Goal: Information Seeking & Learning: Learn about a topic

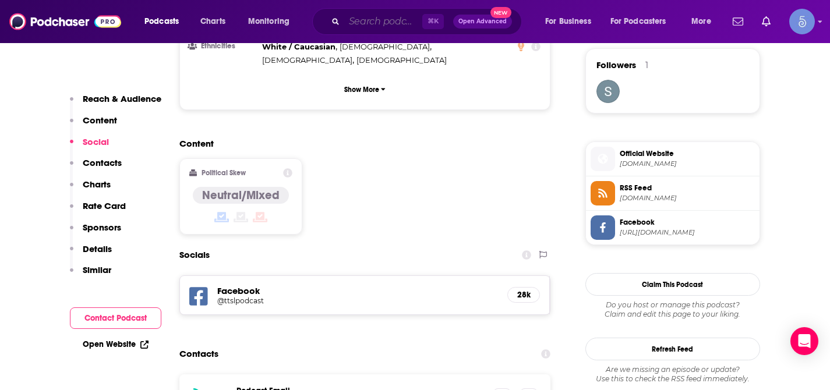
click at [387, 24] on input "Search podcasts, credits, & more..." at bounding box center [383, 21] width 78 height 19
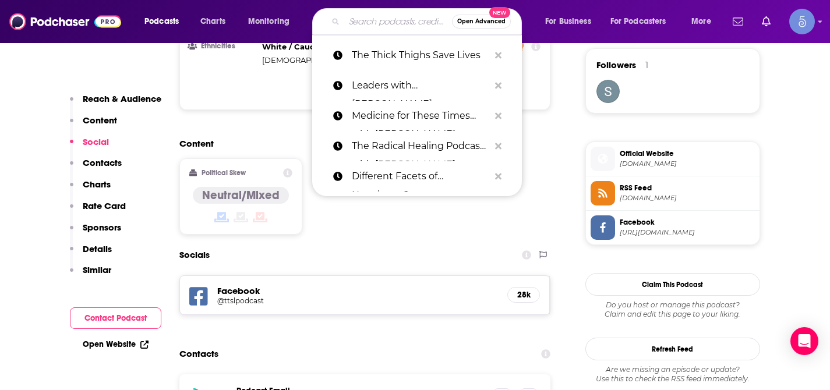
paste input "The Leadership Hacker Podcast"
type input "The Leadership Hacker Podcast"
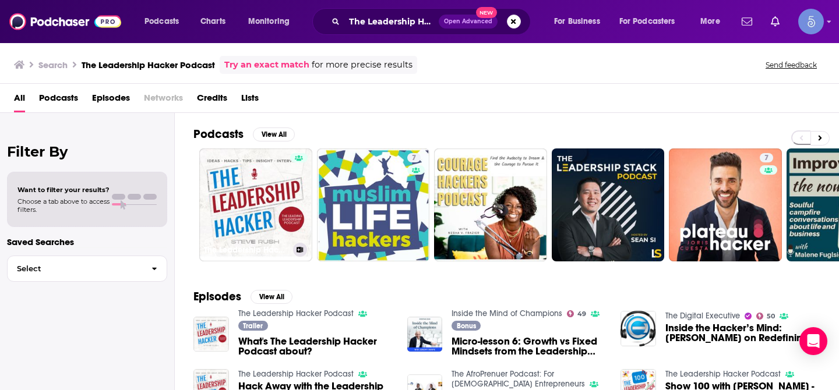
click at [279, 174] on link "The Leadership Hacker Podcast" at bounding box center [255, 205] width 113 height 113
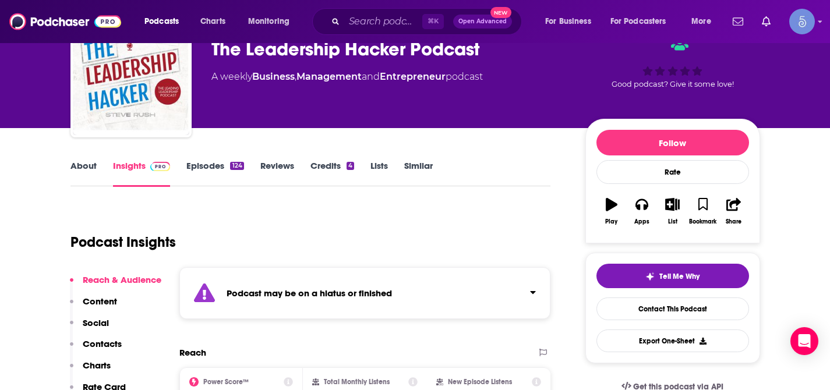
scroll to position [63, 0]
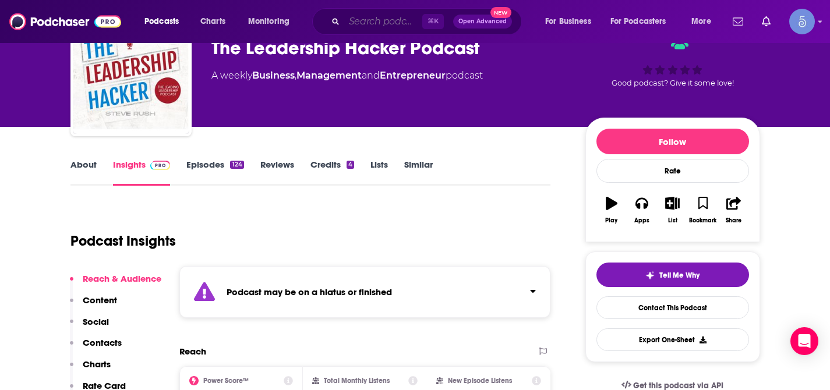
click at [386, 28] on input "Search podcasts, credits, & more..." at bounding box center [383, 21] width 78 height 19
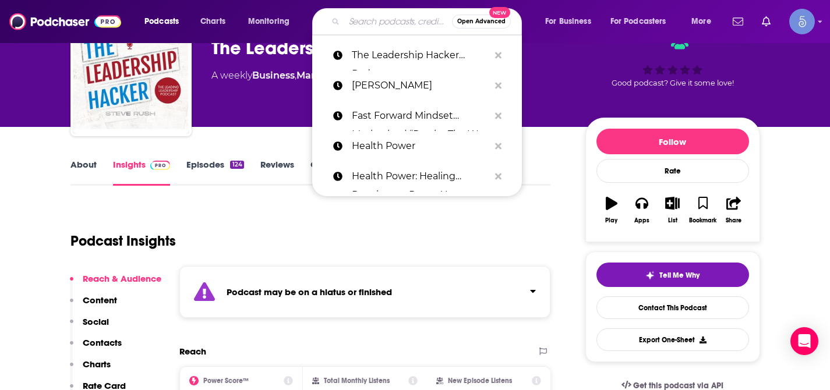
paste input "Grow A Small Business Podcast"
type input "Grow A Small Business Podcast"
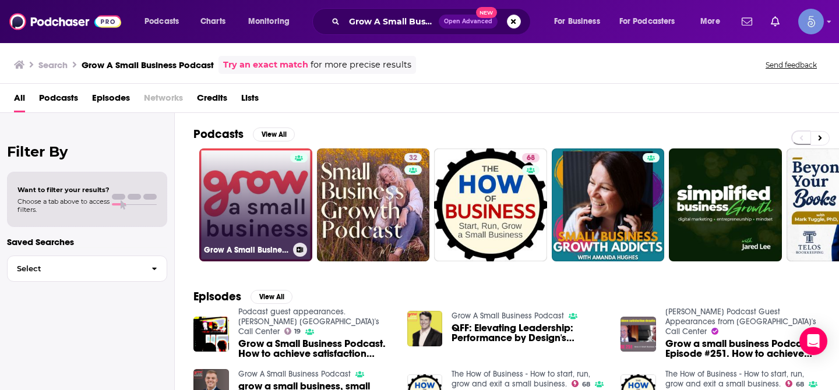
click at [267, 176] on link "Grow A Small Business Podcast" at bounding box center [255, 205] width 113 height 113
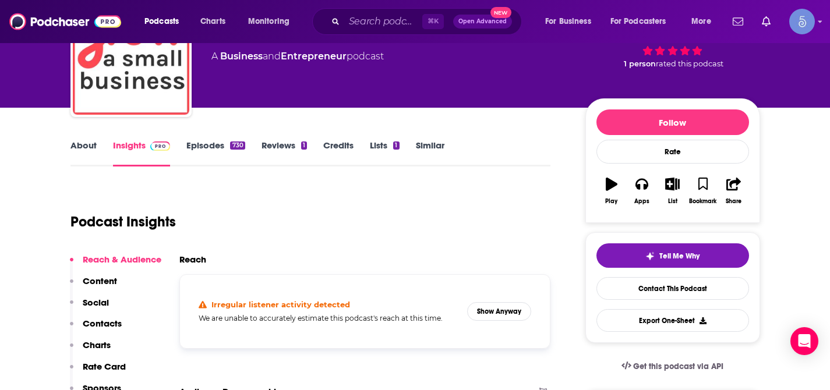
scroll to position [85, 0]
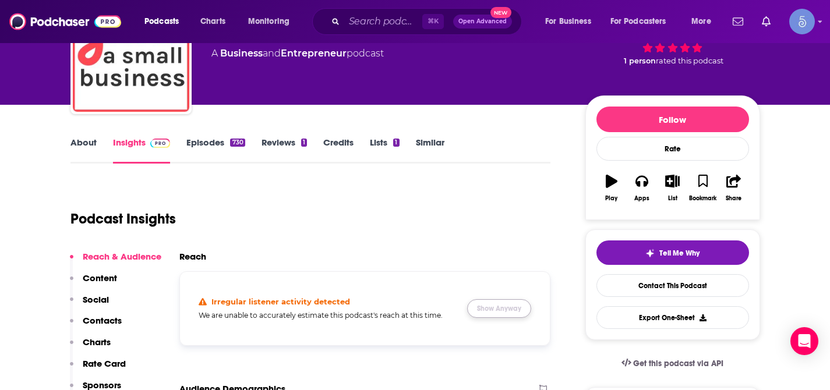
click at [496, 303] on button "Show Anyway" at bounding box center [499, 308] width 64 height 19
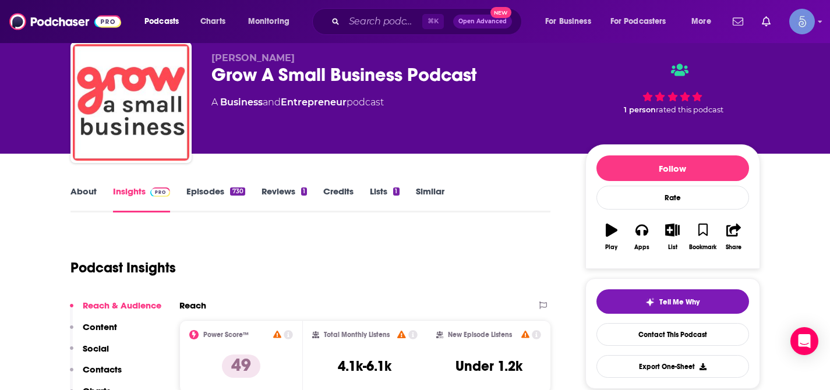
scroll to position [33, 0]
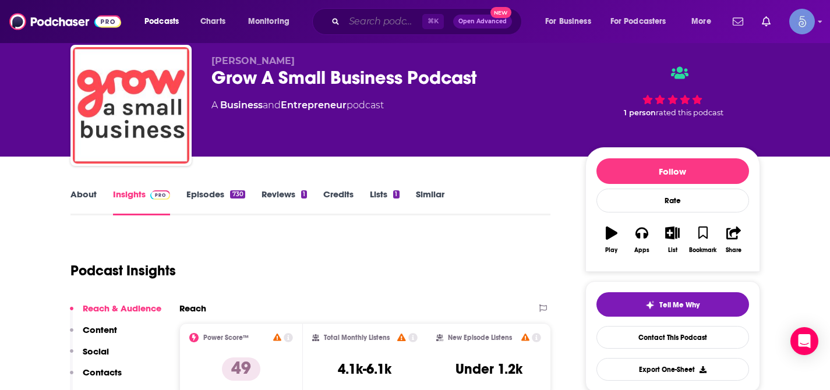
click at [384, 26] on input "Search podcasts, credits, & more..." at bounding box center [383, 21] width 78 height 19
paste input "Making Conversations Count: Honest, relatable stories with business leaders"
type input "Making Conversations Count: Honest, relatable stories with business leaders"
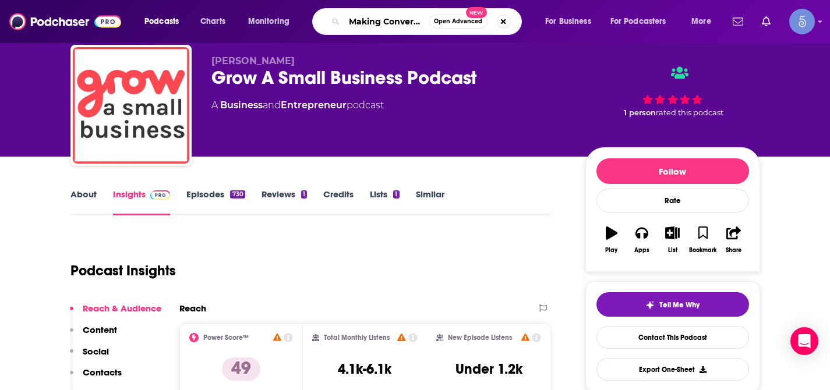
scroll to position [0, 253]
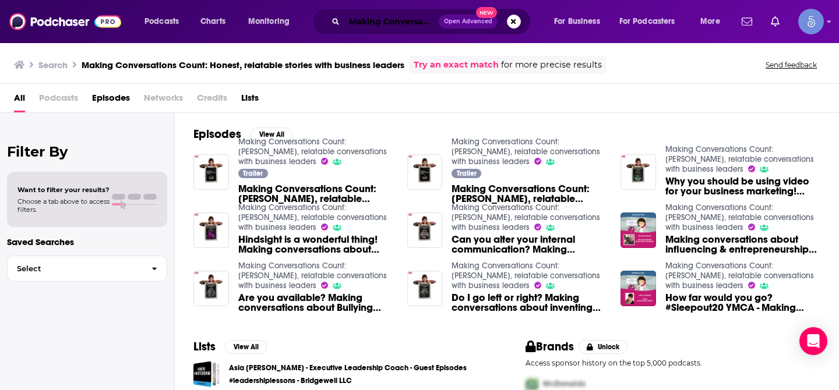
click at [409, 16] on input "Making Conversations Count: Honest, relatable stories with business leaders" at bounding box center [391, 21] width 94 height 19
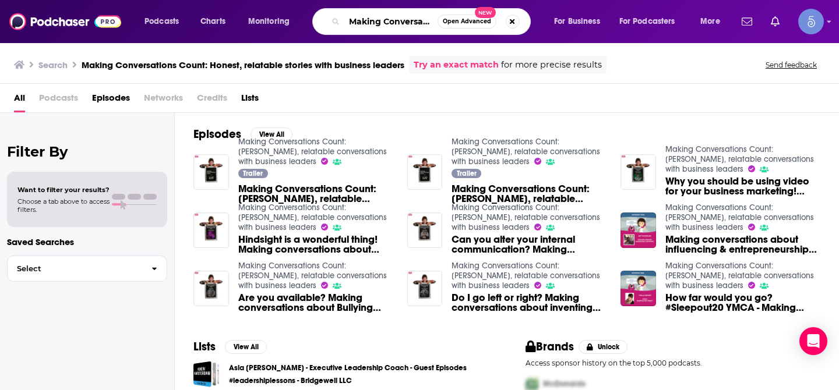
click at [409, 16] on input "Making Conversations Count: Honest, relatable stories with business leaders" at bounding box center [390, 21] width 93 height 19
paste input "Dadpreneur Podcast"
type input "Dadpreneur Podcast"
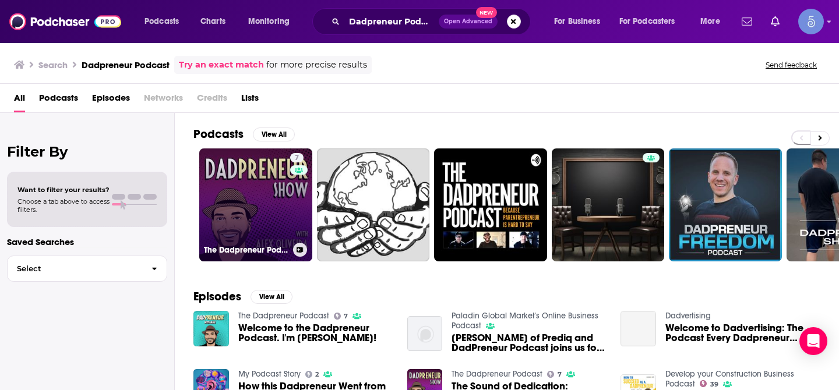
click at [263, 190] on link "7 The Dadpreneur Podcast" at bounding box center [255, 205] width 113 height 113
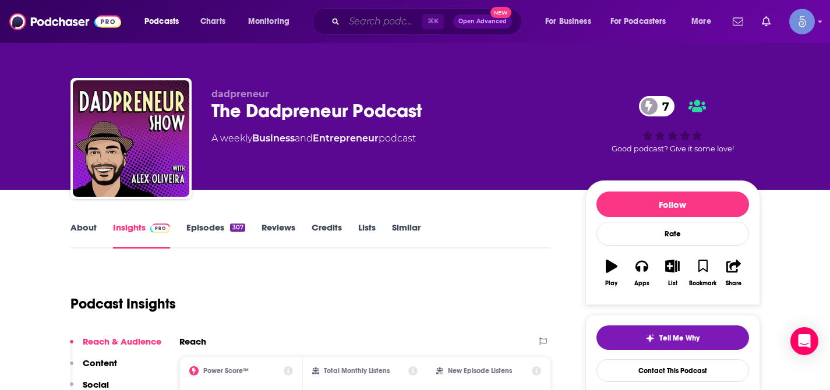
click at [390, 21] on input "Search podcasts, credits, & more..." at bounding box center [383, 21] width 78 height 19
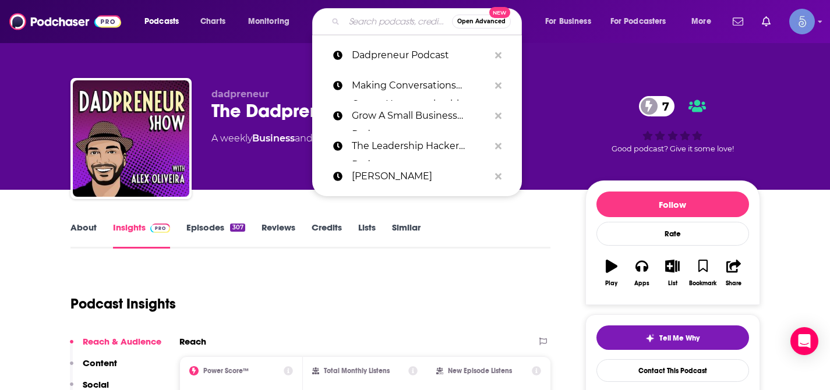
paste input "Marketing Speak Podcast"
type input "Marketing Speak Podcast"
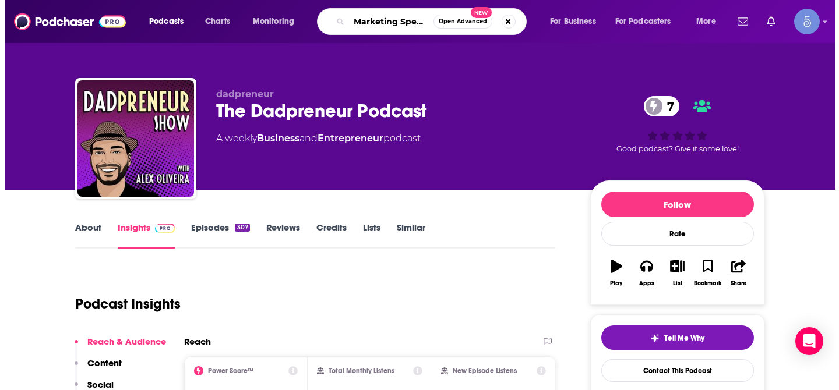
scroll to position [0, 38]
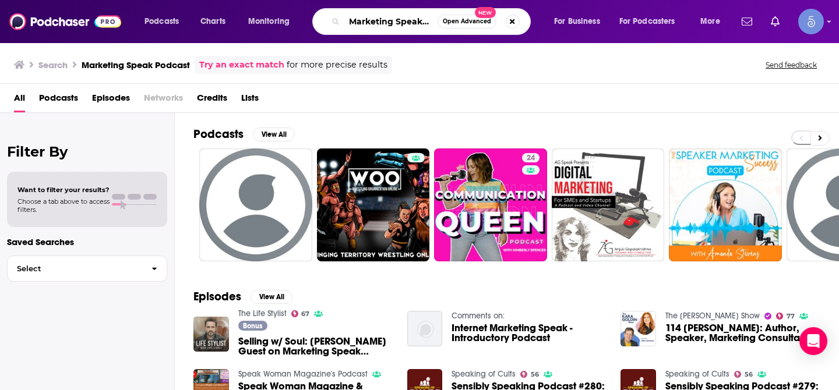
click at [393, 15] on input "Marketing Speak Podcast" at bounding box center [390, 21] width 93 height 19
paste input "Your Partner In Success Radio"
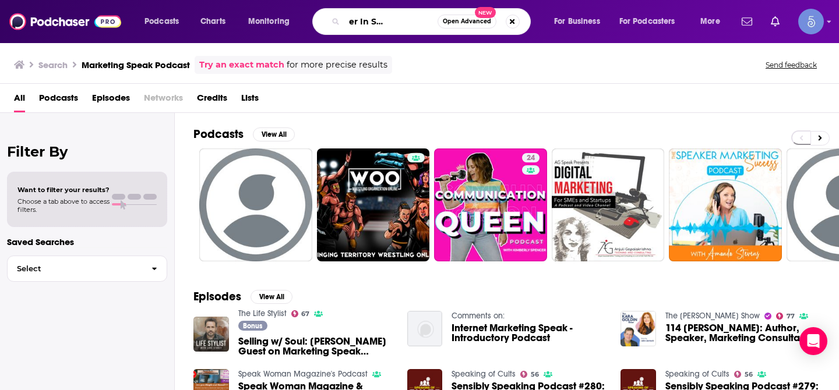
type input "Your Partner In Success Radio"
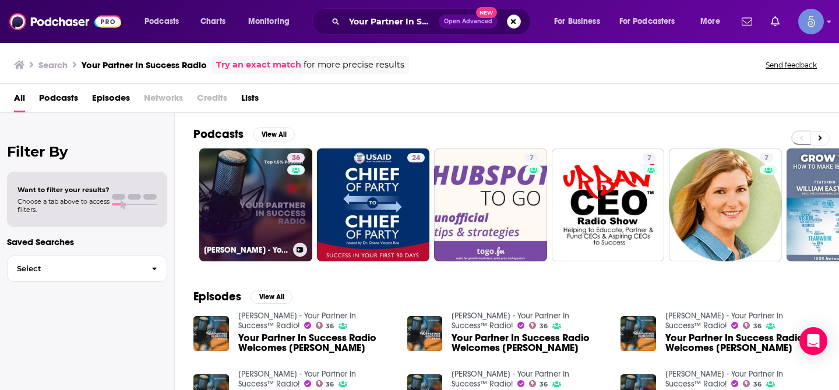
click at [263, 186] on link "36 [PERSON_NAME] - Your Partner In Success™ Radio!" at bounding box center [255, 205] width 113 height 113
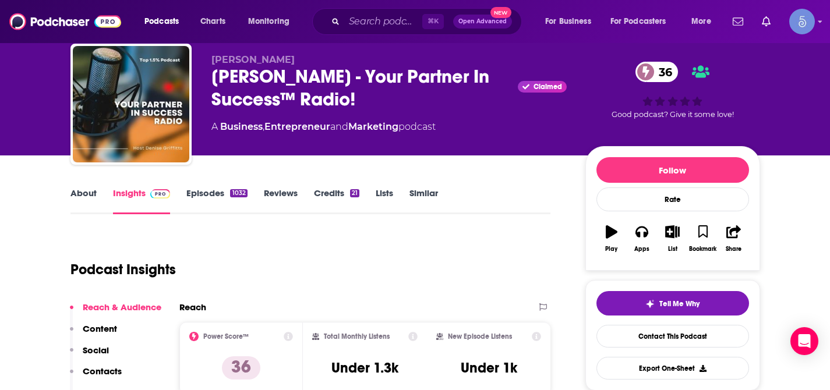
scroll to position [40, 0]
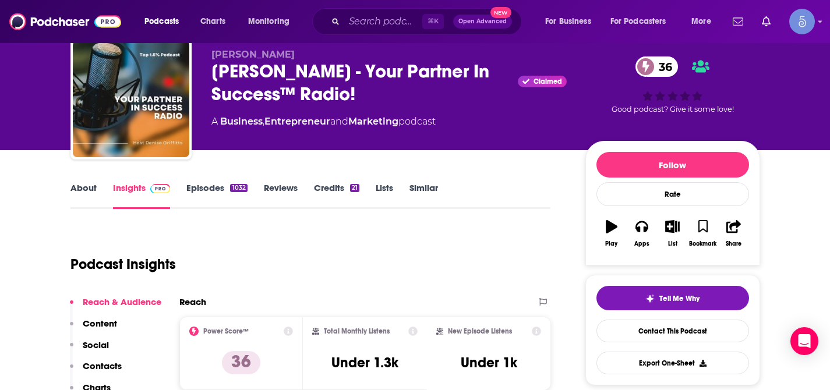
click at [101, 344] on p "Social" at bounding box center [96, 345] width 26 height 11
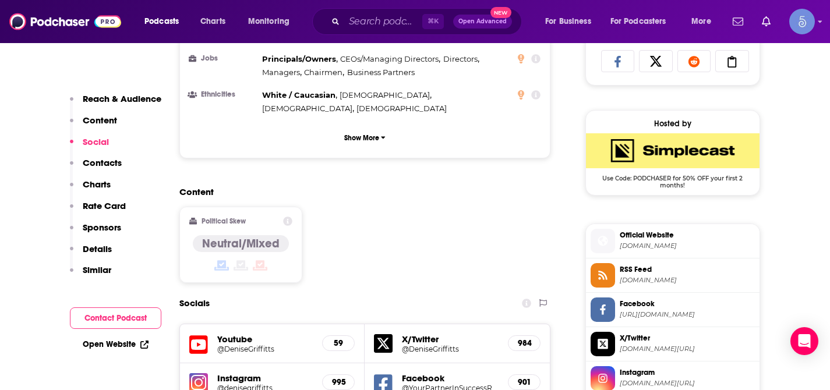
scroll to position [847, 0]
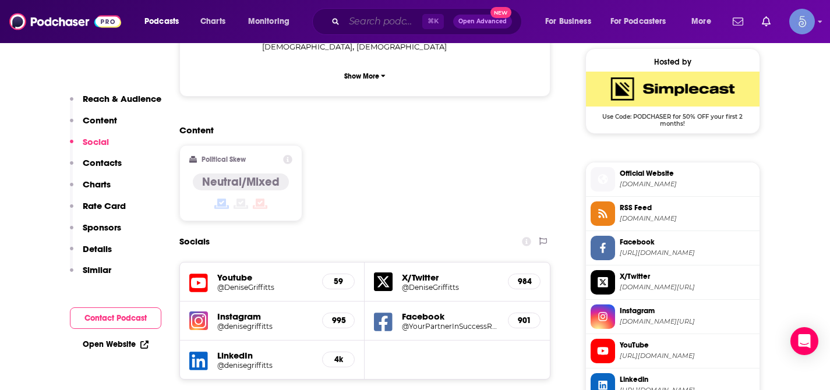
click at [391, 19] on input "Search podcasts, credits, & more..." at bounding box center [383, 21] width 78 height 19
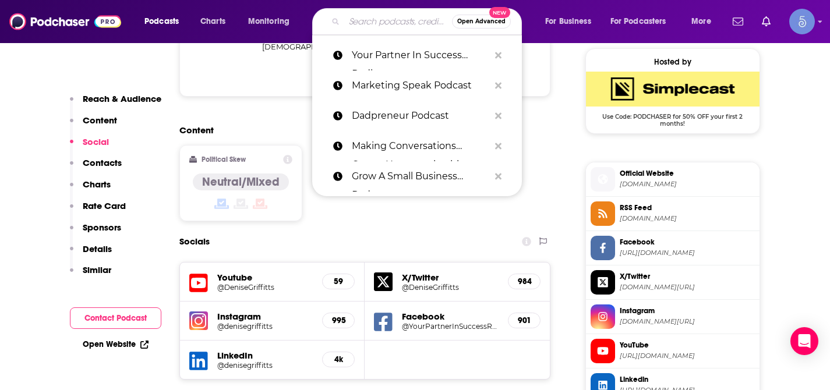
paste input "No Rain... No Rainbows Podcast Recording"
type input "No Rain... No Rainbows Podcast Recording"
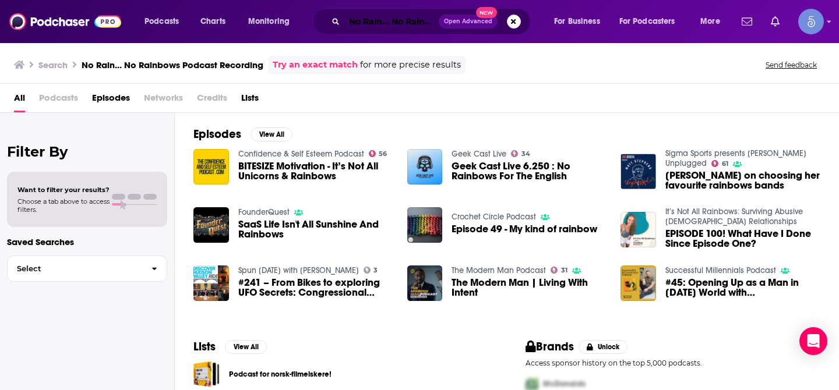
click at [404, 24] on input "No Rain... No Rainbows Podcast Recording" at bounding box center [391, 21] width 94 height 19
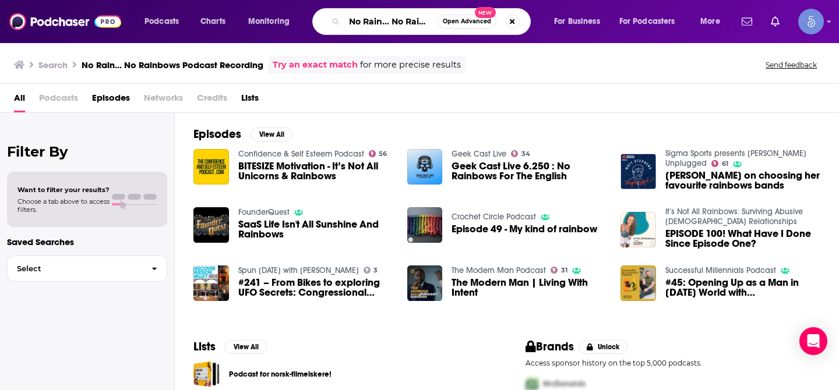
click at [404, 24] on input "No Rain... No Rainbows Podcast Recording" at bounding box center [390, 21] width 93 height 19
paste input "The Upgraded Life Podcast"
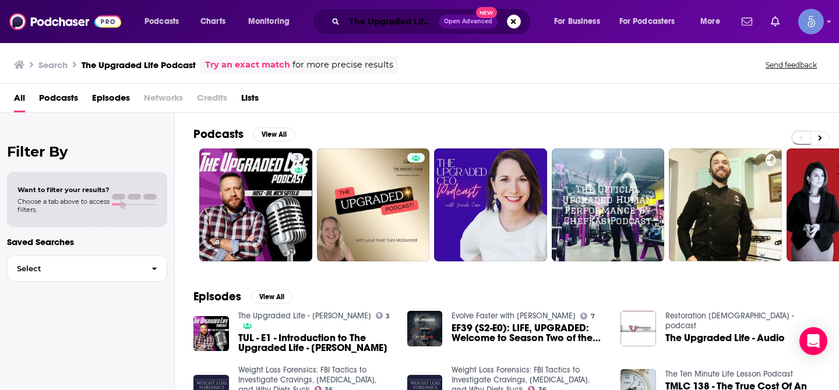
click at [394, 24] on input "The Upgraded Life Podcast" at bounding box center [391, 21] width 94 height 19
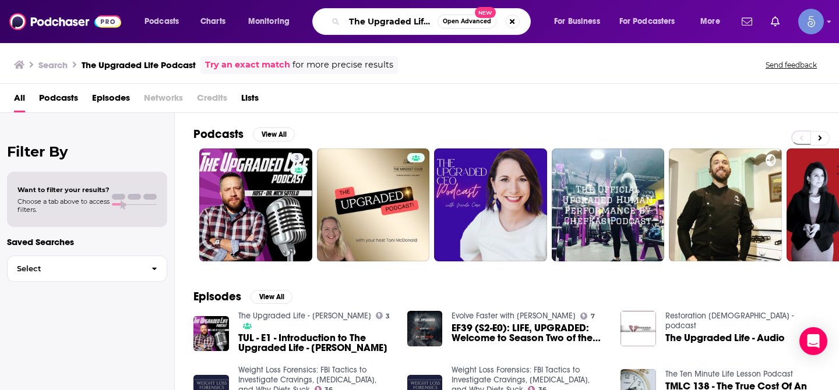
click at [394, 24] on input "The Upgraded Life Podcast" at bounding box center [390, 21] width 93 height 19
paste input "Legacy"
type input "Legacy Podcast"
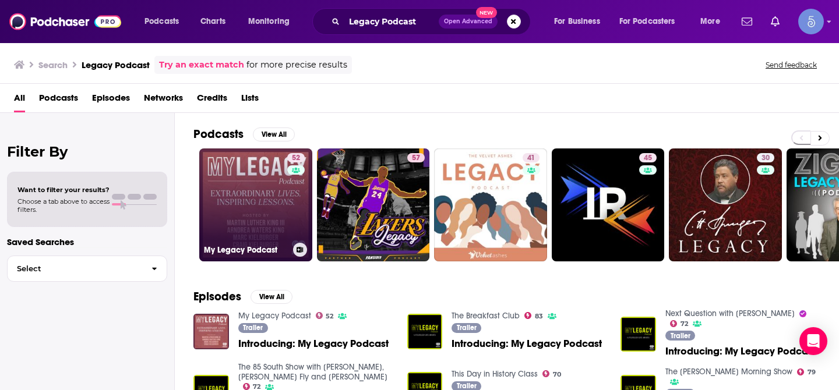
click at [282, 186] on link "52 My Legacy Podcast" at bounding box center [255, 205] width 113 height 113
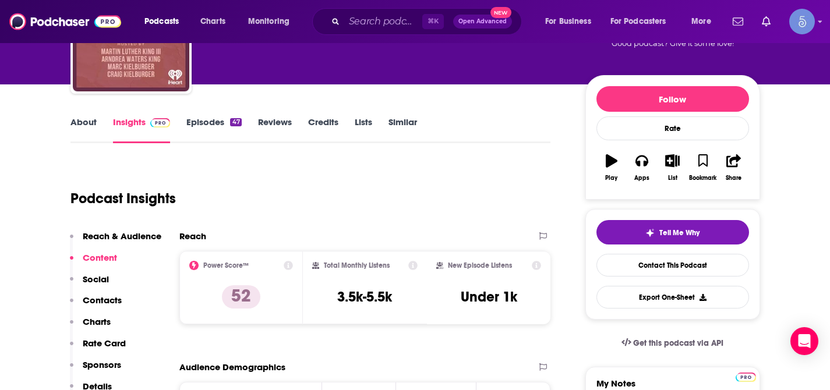
scroll to position [91, 0]
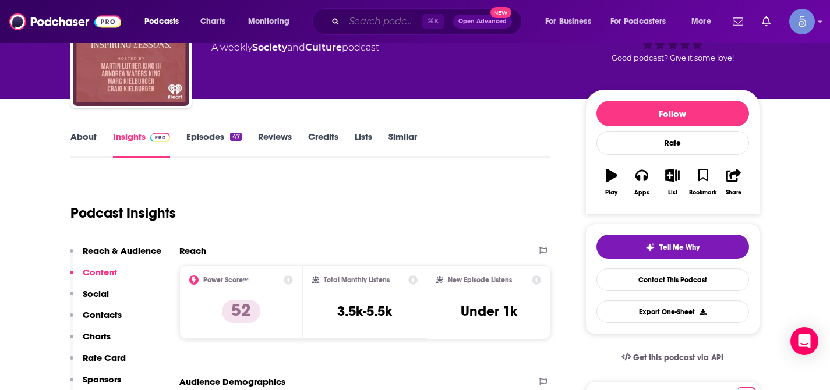
click at [391, 22] on input "Search podcasts, credits, & more..." at bounding box center [383, 21] width 78 height 19
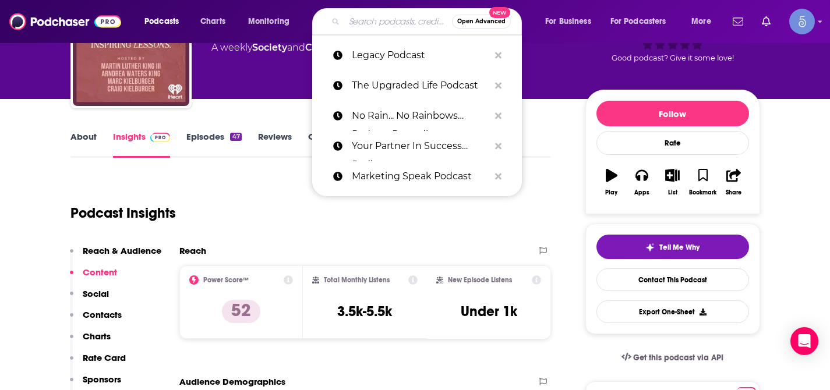
paste input "Business Breakdowns"
type input "Business Breakdowns"
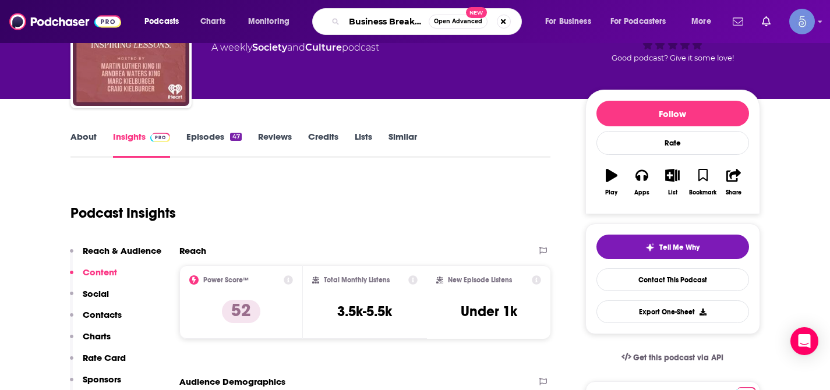
scroll to position [0, 20]
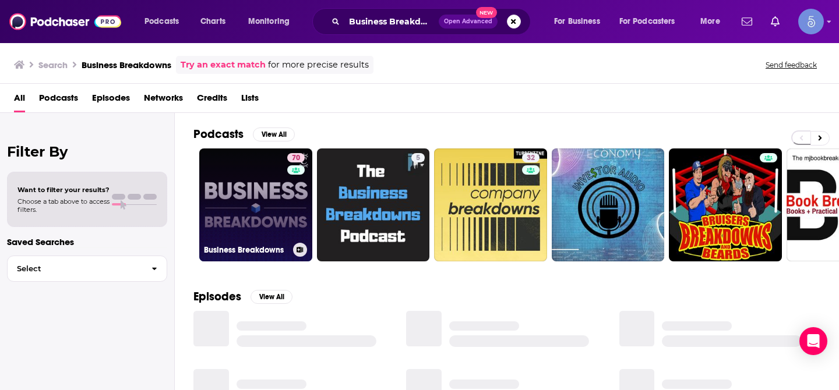
click at [236, 185] on link "70 Business Breakdowns" at bounding box center [255, 205] width 113 height 113
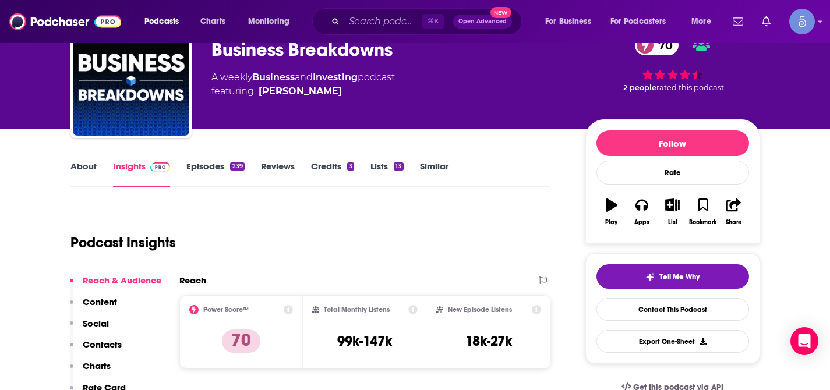
scroll to position [66, 0]
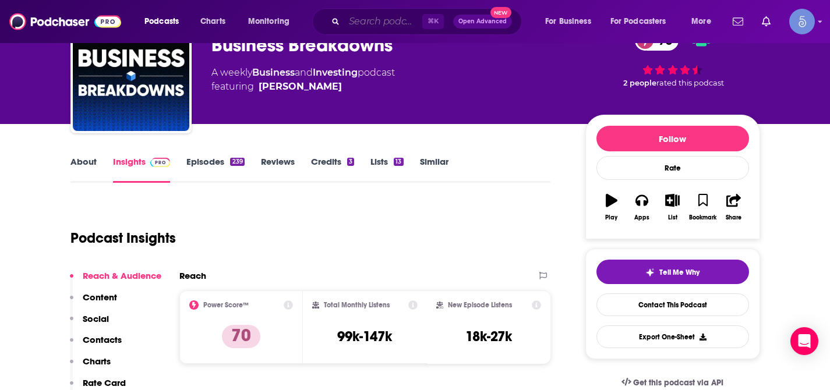
click at [377, 24] on input "Search podcasts, credits, & more..." at bounding box center [383, 21] width 78 height 19
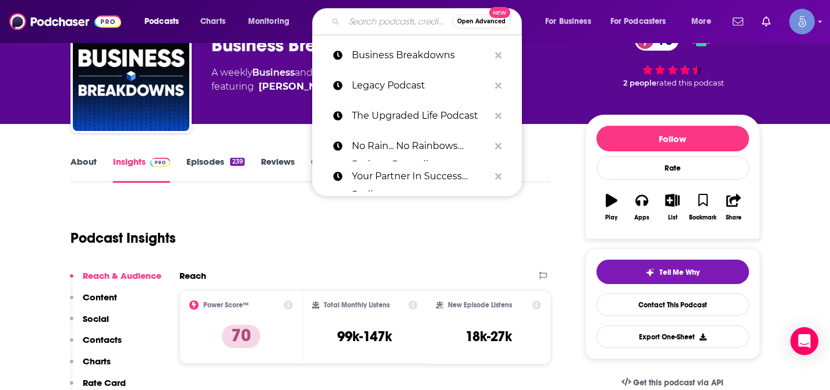
paste input "Proof to Product"
type input "Proof to Product"
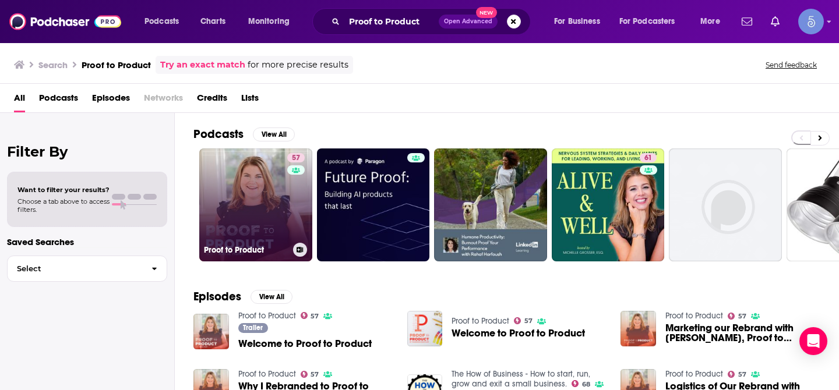
click at [252, 182] on link "57 Proof to Product" at bounding box center [255, 205] width 113 height 113
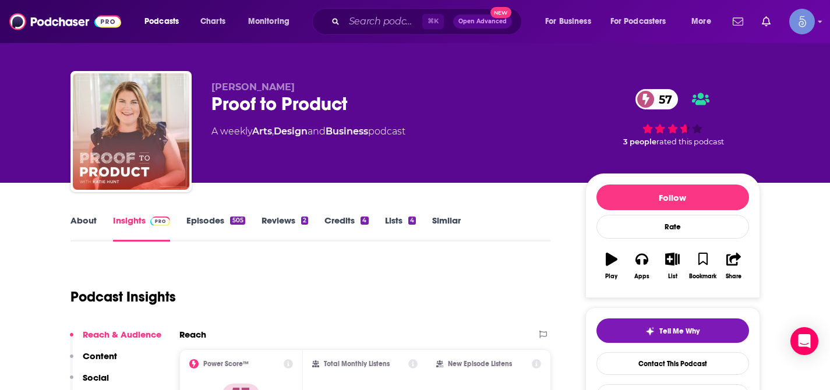
scroll to position [22, 0]
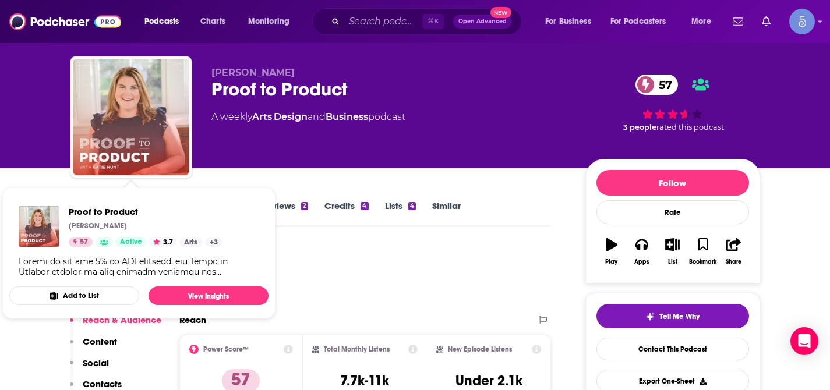
click at [386, 282] on div "Podcast Insights" at bounding box center [305, 275] width 471 height 59
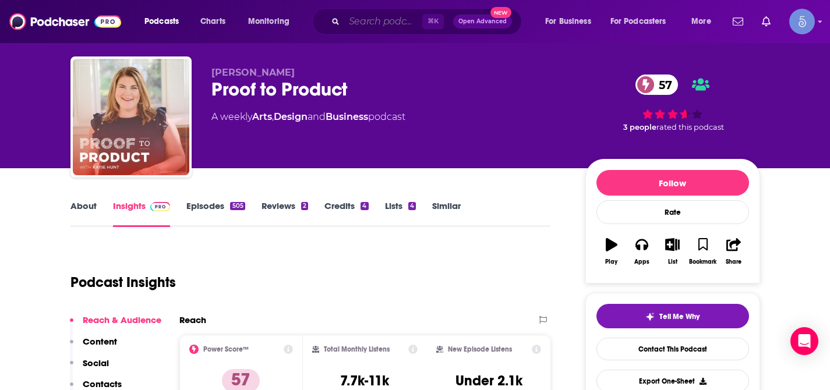
click at [377, 12] on input "Search podcasts, credits, & more..." at bounding box center [383, 21] width 78 height 19
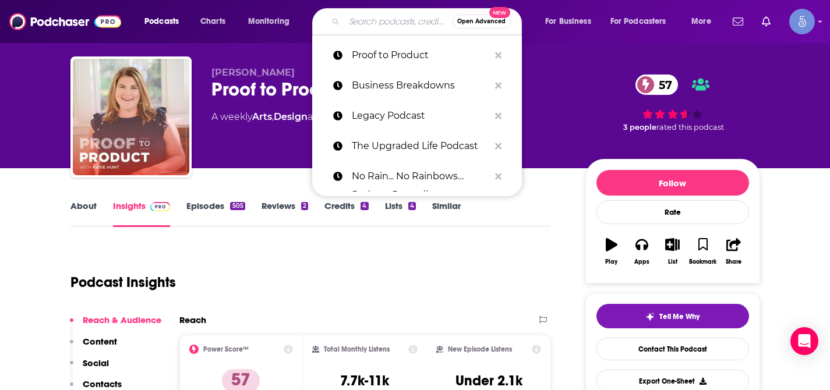
paste input "SweetLife Entrepreneur Podcast"
type input "SweetLife Entrepreneur Podcast"
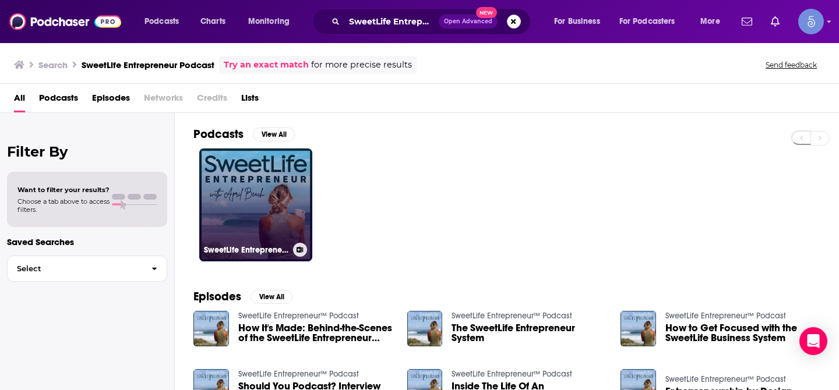
click at [239, 188] on link "SweetLife Entrepreneur™ Podcast" at bounding box center [255, 205] width 113 height 113
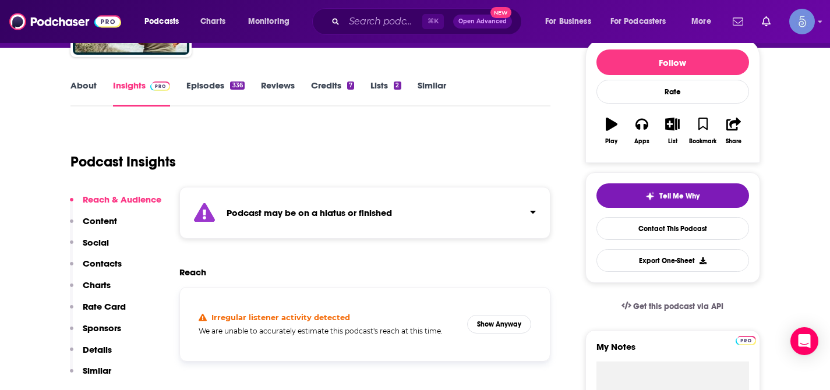
scroll to position [175, 0]
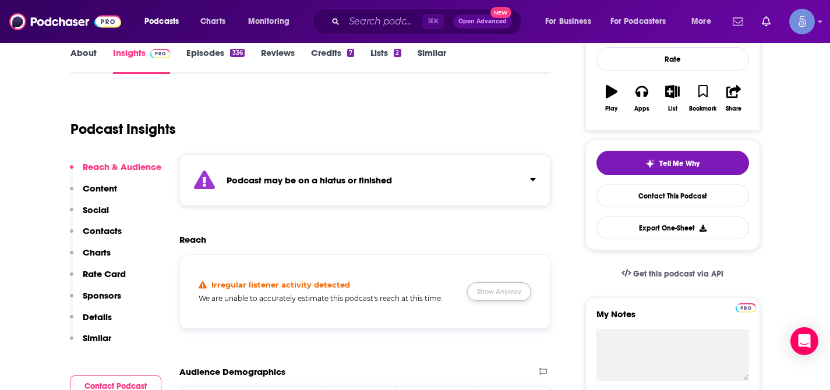
click at [506, 292] on button "Show Anyway" at bounding box center [499, 292] width 64 height 19
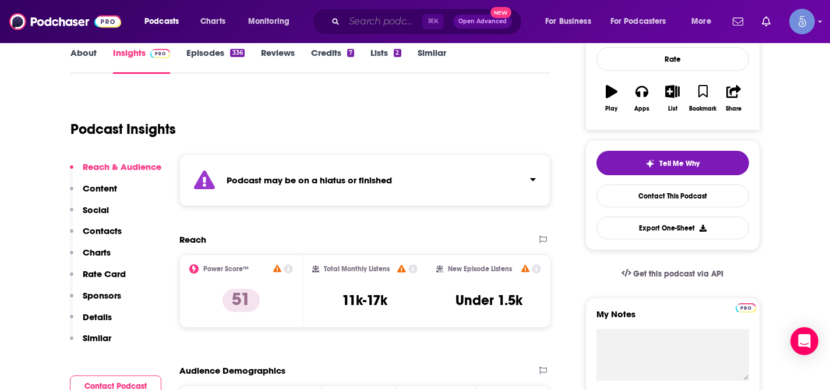
click at [377, 22] on input "Search podcasts, credits, & more..." at bounding box center [383, 21] width 78 height 19
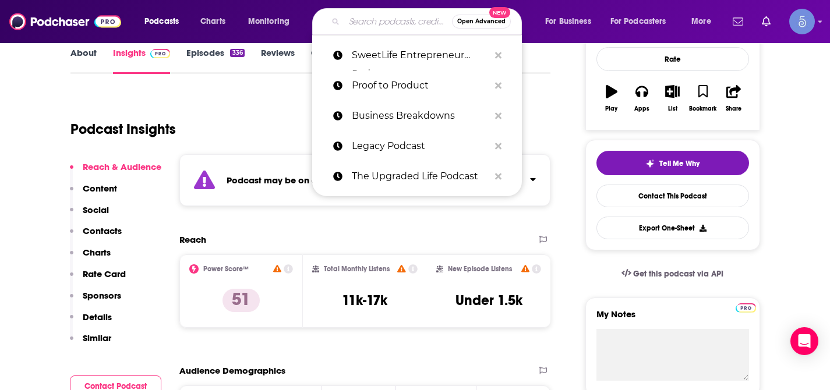
paste input "Down to Business"
type input "Down to Business"
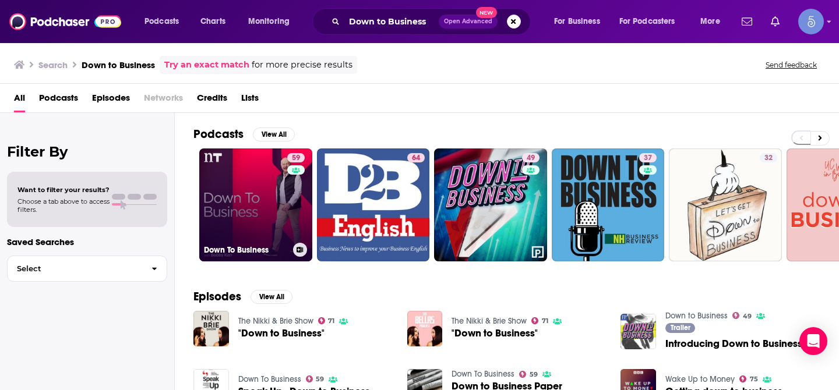
click at [259, 197] on link "59 Down To Business" at bounding box center [255, 205] width 113 height 113
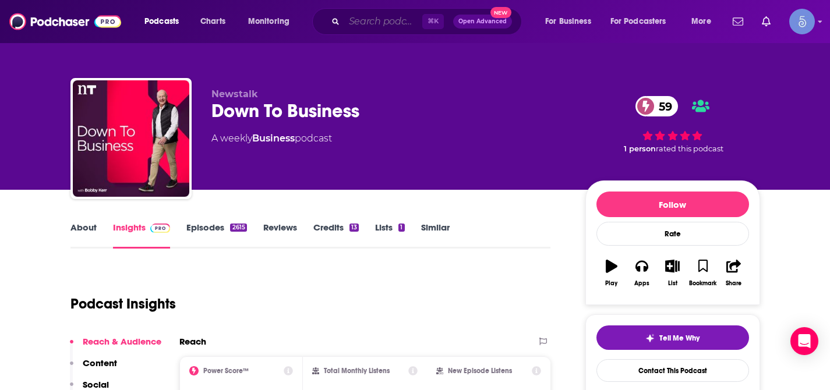
click at [379, 20] on input "Search podcasts, credits, & more..." at bounding box center [383, 21] width 78 height 19
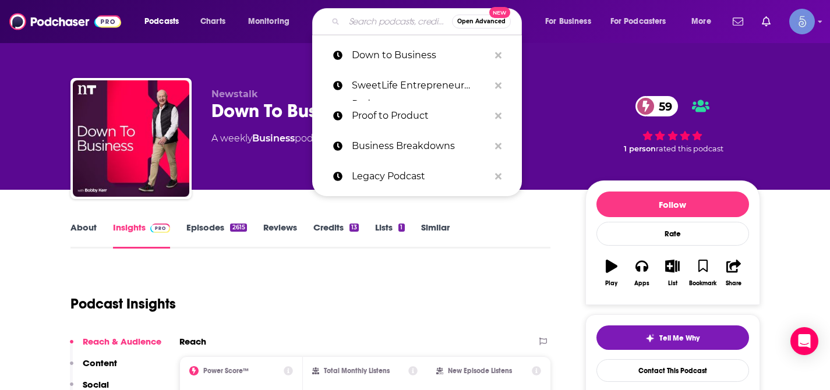
paste input "Wild Business Growth Podcast"
type input "Wild Business Growth Podcast"
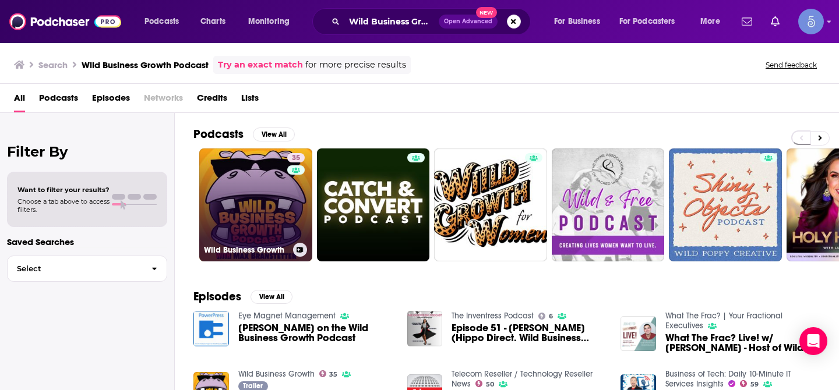
click at [271, 168] on link "35 Wild Business Growth" at bounding box center [255, 205] width 113 height 113
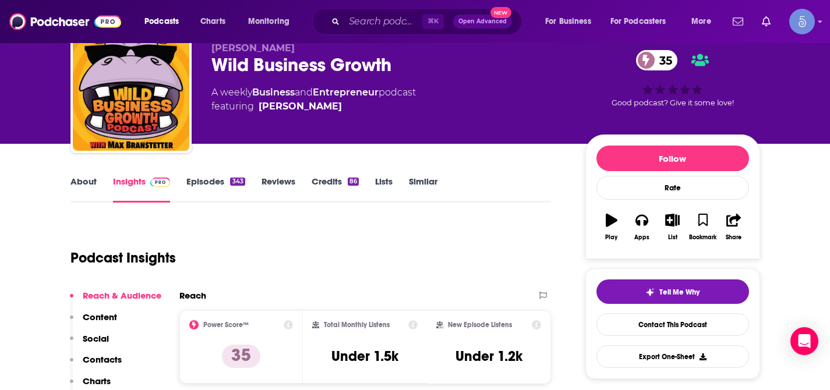
scroll to position [3, 0]
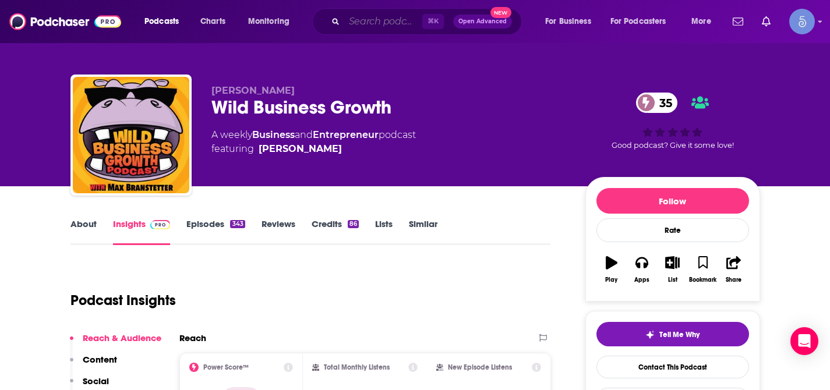
click at [381, 20] on input "Search podcasts, credits, & more..." at bounding box center [383, 21] width 78 height 19
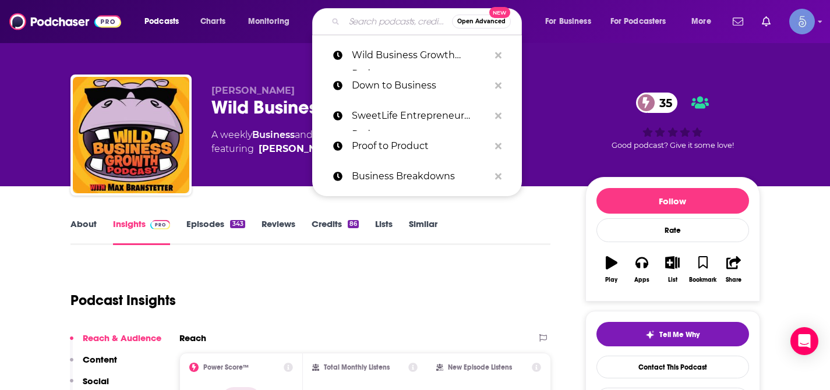
paste input "The How of Business Podcast"
type input "The How of Business Podcast"
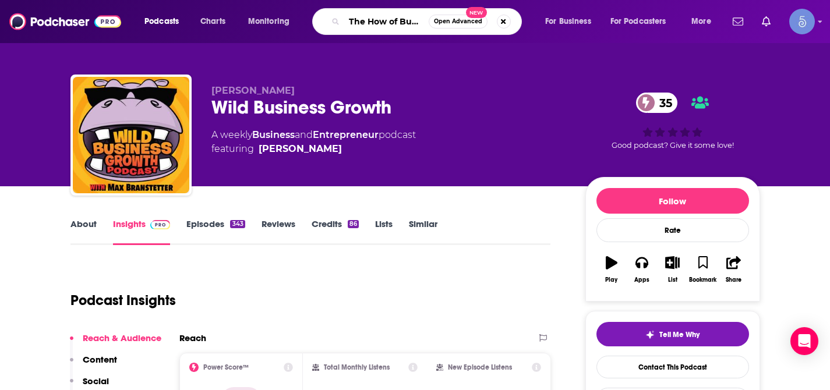
scroll to position [0, 52]
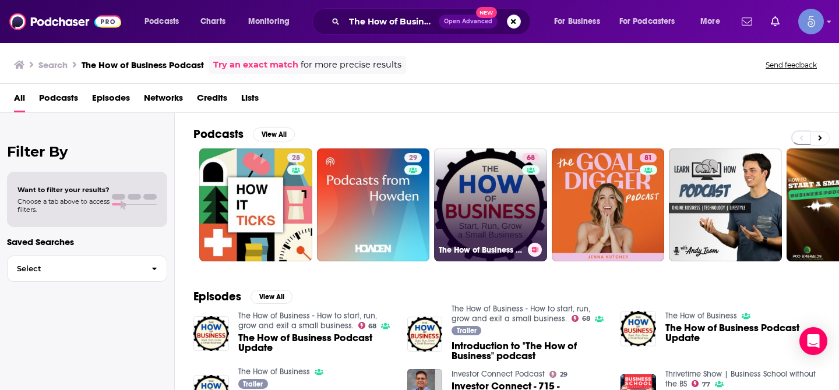
click at [465, 213] on link "68 The How of Business - How to start, run, grow and exit a small business." at bounding box center [490, 205] width 113 height 113
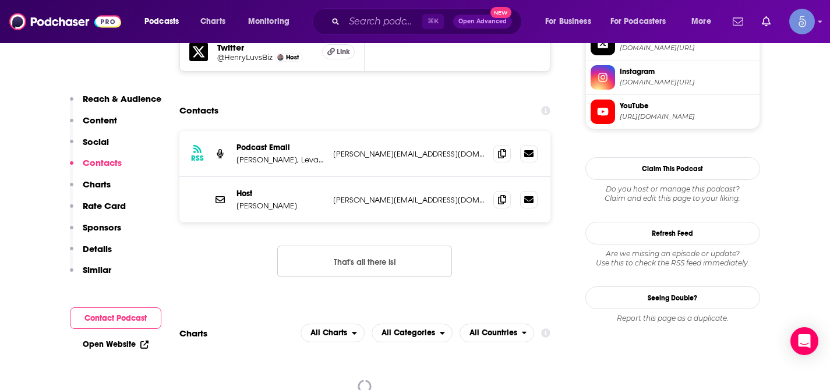
scroll to position [1180, 0]
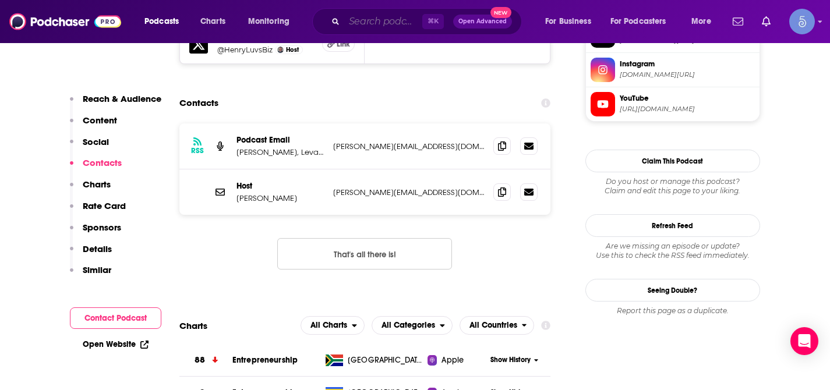
click at [368, 23] on input "Search podcasts, credits, & more..." at bounding box center [383, 21] width 78 height 19
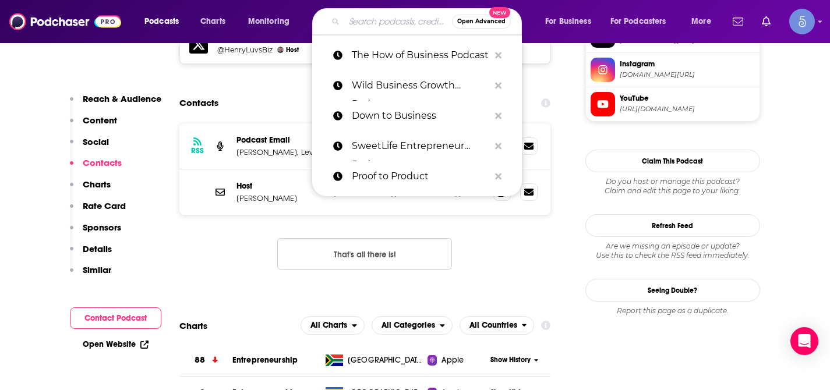
paste input "Cold Call"
type input "Cold Call"
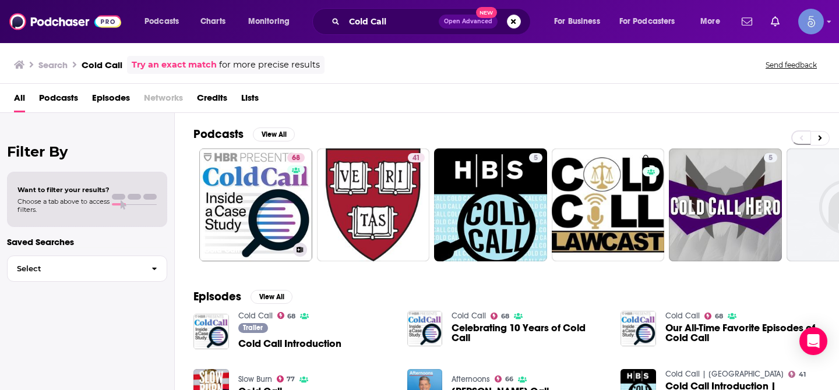
click at [264, 181] on link "68 Cold Call" at bounding box center [255, 205] width 113 height 113
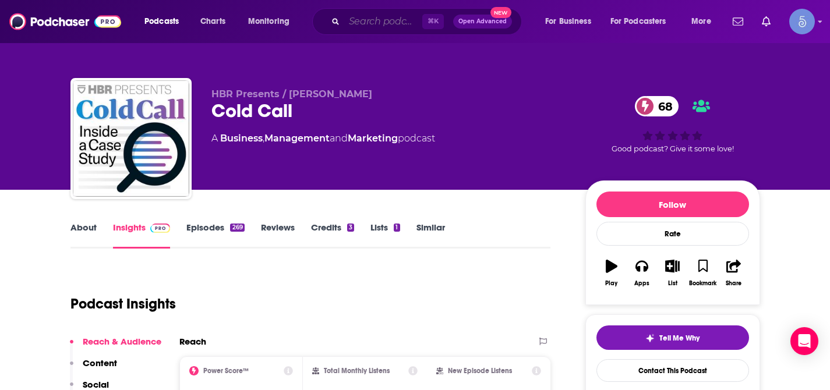
click at [375, 23] on input "Search podcasts, credits, & more..." at bounding box center [383, 21] width 78 height 19
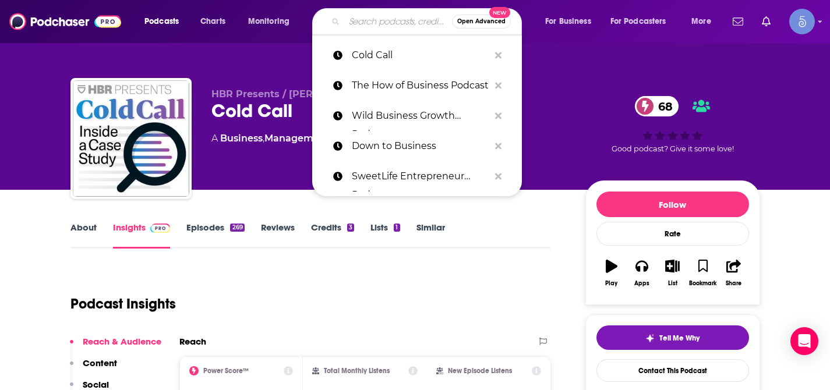
paste input "The McKinsey Podcast"
type input "The McKinsey Podcast"
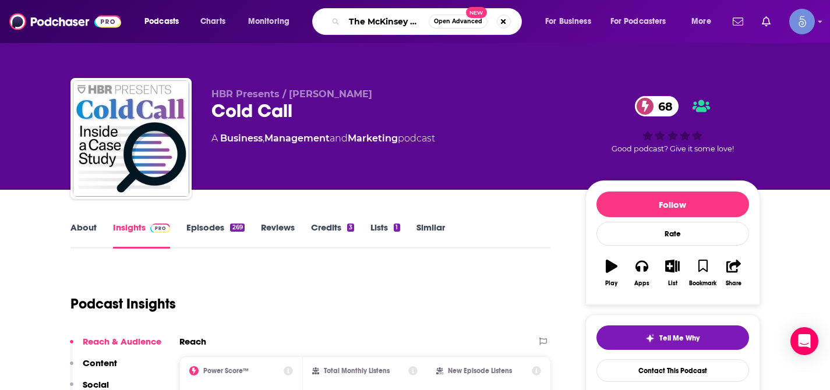
scroll to position [0, 22]
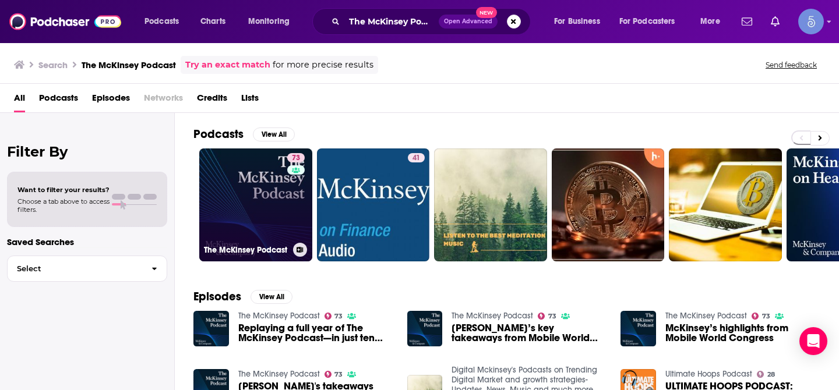
click at [244, 174] on link "73 The McKinsey Podcast" at bounding box center [255, 205] width 113 height 113
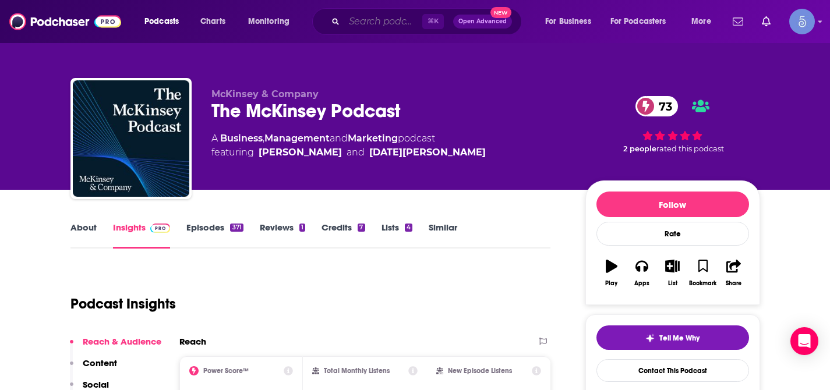
click at [389, 17] on input "Search podcasts, credits, & more..." at bounding box center [383, 21] width 78 height 19
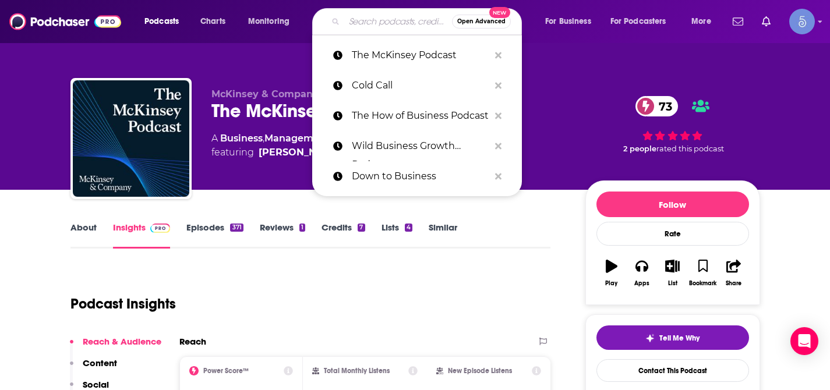
paste input "Business Casual | Morning Brew"
type input "Business Casual | Morning Brew"
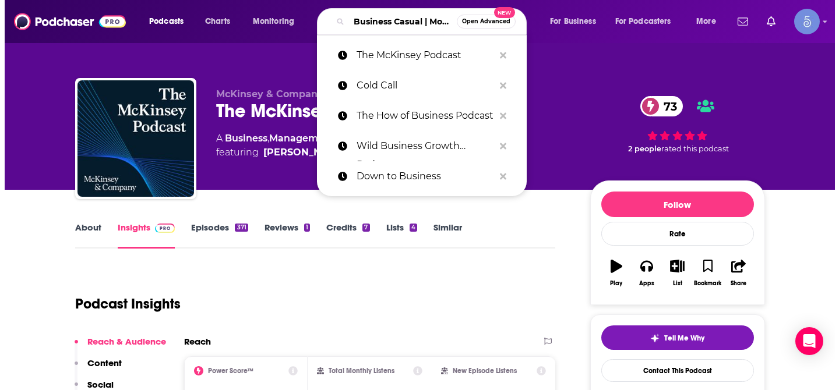
scroll to position [0, 63]
